Goal: Information Seeking & Learning: Learn about a topic

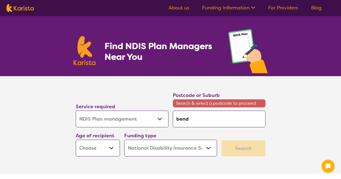
select select "NDIS Plan management"
select select "NDIS"
select select "NDIS Plan management"
select select "NDIS"
type input "bendi"
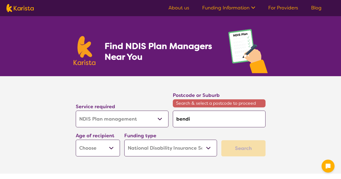
type input "bendi"
type input "[PERSON_NAME]"
type input "bendigo"
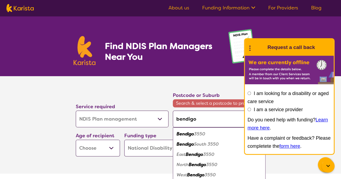
click at [198, 132] on em "3550" at bounding box center [199, 134] width 11 height 6
type input "3550"
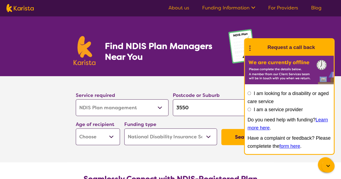
click at [328, 161] on div at bounding box center [328, 166] width 13 height 13
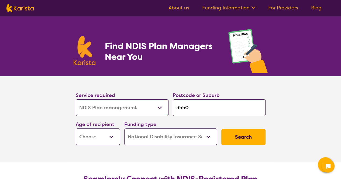
click at [232, 134] on button "Search" at bounding box center [243, 137] width 44 height 16
click at [104, 139] on select "Early Childhood - 0 to 9 Child - 10 to 11 Adolescent - 12 to 17 Adult - 18 to 6…" at bounding box center [98, 137] width 44 height 17
select select "CH"
click at [76, 129] on select "Early Childhood - 0 to 9 Child - 10 to 11 Adolescent - 12 to 17 Adult - 18 to 6…" at bounding box center [98, 137] width 44 height 17
select select "CH"
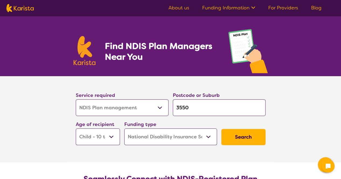
click at [232, 136] on button "Search" at bounding box center [243, 137] width 44 height 16
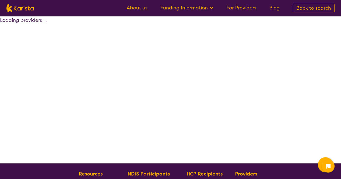
select select "by_score"
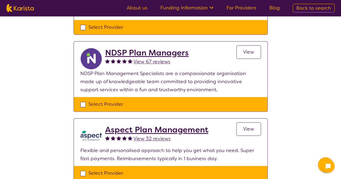
scroll to position [334, 0]
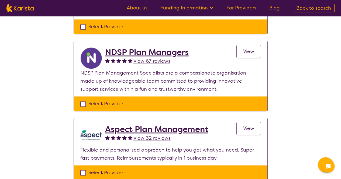
select select "NDIS Plan management"
select select "CH"
select select "NDIS"
select select "NDIS Plan management"
select select "CH"
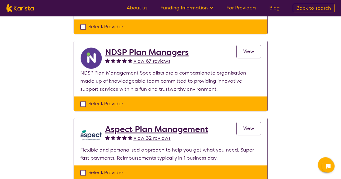
select select "NDIS"
